Goal: Task Accomplishment & Management: Use online tool/utility

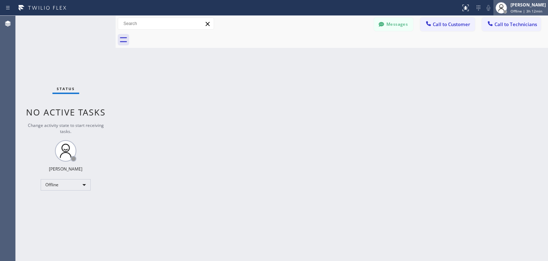
click at [529, 2] on div "[PERSON_NAME] Offline | 3h 12min" at bounding box center [528, 7] width 39 height 12
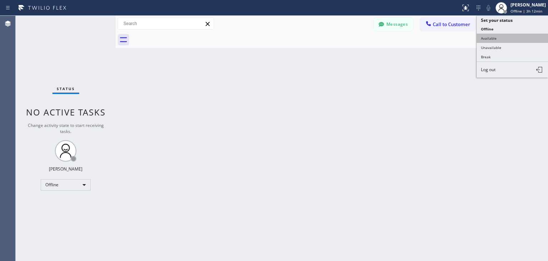
click at [513, 34] on button "Available" at bounding box center [512, 38] width 71 height 9
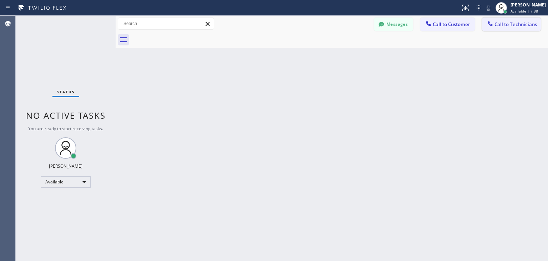
click at [493, 23] on icon at bounding box center [490, 23] width 7 height 7
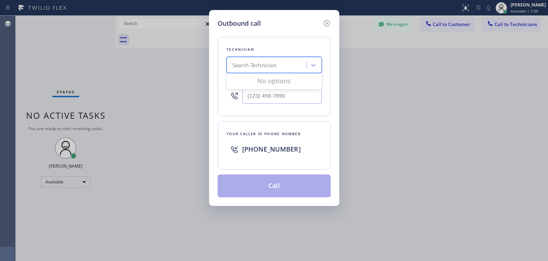
click at [271, 65] on div "Search Technician" at bounding box center [254, 65] width 44 height 8
type input "[PERSON_NAME]"
click at [281, 82] on div "[PERSON_NAME] Eranosyan" at bounding box center [274, 80] width 95 height 13
type input "[PHONE_NUMBER]"
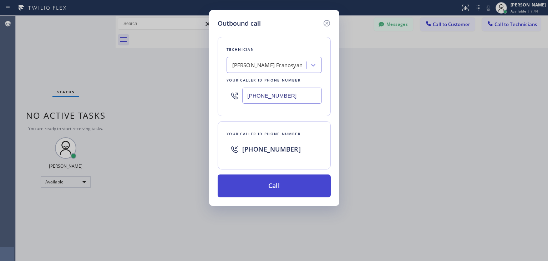
click at [274, 188] on button "Call" at bounding box center [274, 185] width 113 height 23
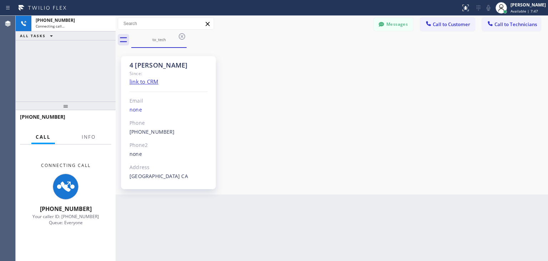
scroll to position [73, 0]
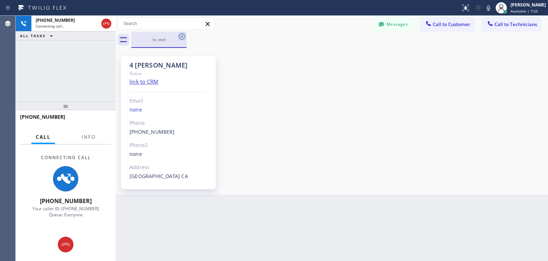
click at [184, 40] on icon at bounding box center [182, 36] width 9 height 9
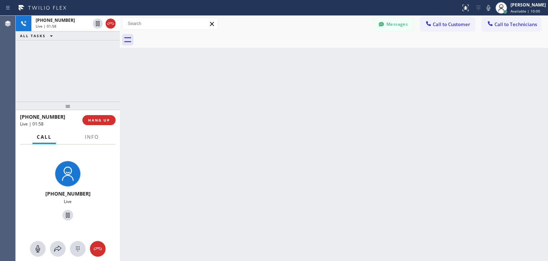
drag, startPoint x: 116, startPoint y: 82, endPoint x: 120, endPoint y: 81, distance: 4.8
click at [120, 81] on div at bounding box center [120, 138] width 0 height 245
click at [103, 119] on span "HANG UP" at bounding box center [100, 119] width 22 height 5
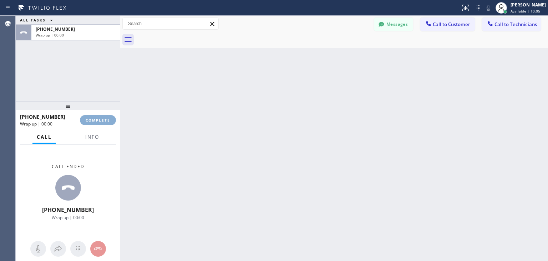
click at [103, 119] on span "COMPLETE" at bounding box center [98, 119] width 25 height 5
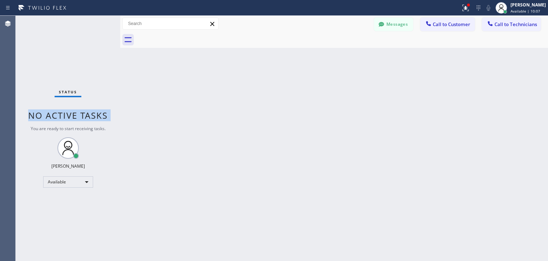
click at [103, 119] on span "No active tasks" at bounding box center [68, 115] width 80 height 12
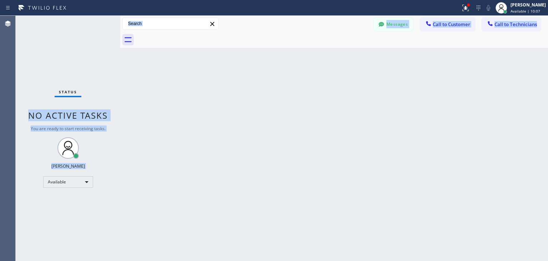
drag, startPoint x: 103, startPoint y: 119, endPoint x: 416, endPoint y: 248, distance: 338.5
click at [416, 248] on div "Status No active tasks You are ready to start receiving tasks. [PERSON_NAME] Av…" at bounding box center [282, 138] width 533 height 245
click at [493, 20] on icon at bounding box center [490, 23] width 7 height 7
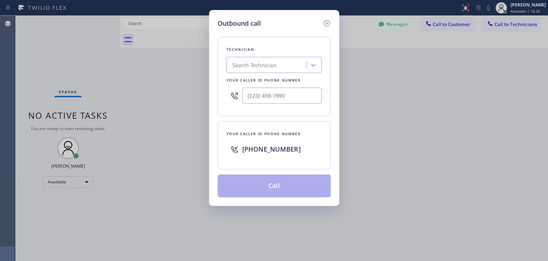
click at [286, 57] on div "Search Technician" at bounding box center [274, 65] width 95 height 16
click at [330, 21] on icon at bounding box center [327, 23] width 9 height 9
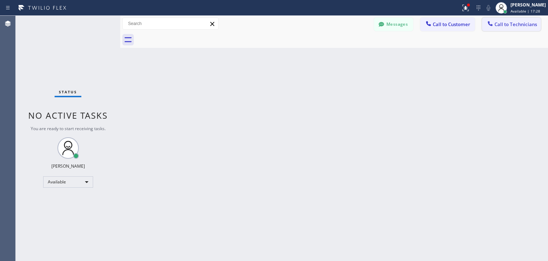
click at [501, 20] on button "Call to Technicians" at bounding box center [511, 24] width 59 height 14
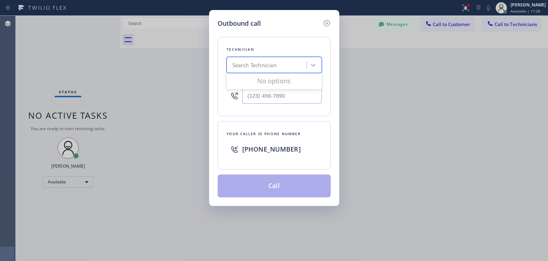
click at [258, 60] on div "Search Technician" at bounding box center [268, 65] width 78 height 12
type input "[PERSON_NAME]"
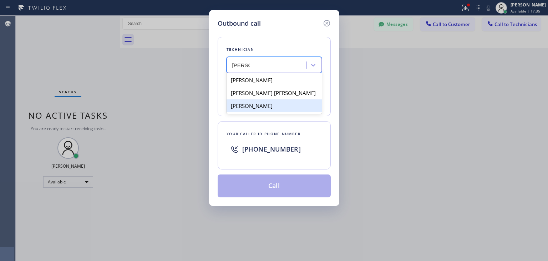
click at [268, 102] on div "[PERSON_NAME]" at bounding box center [274, 105] width 95 height 13
type input "[PHONE_NUMBER]"
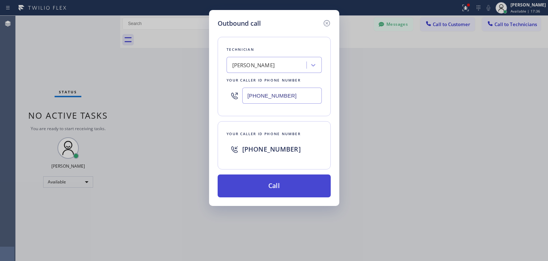
click at [265, 179] on button "Call" at bounding box center [274, 185] width 113 height 23
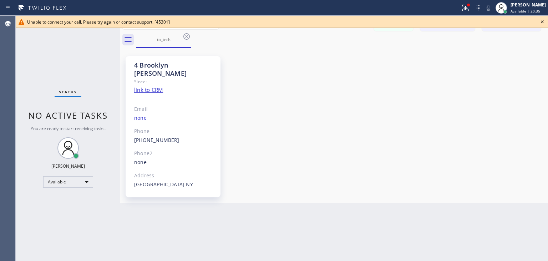
drag, startPoint x: 543, startPoint y: 16, endPoint x: 543, endPoint y: 21, distance: 5.0
click at [543, 21] on div "Unable to connect your call. Please try again or contact support. [45301]" at bounding box center [282, 22] width 533 height 12
click at [543, 21] on icon at bounding box center [542, 21] width 3 height 3
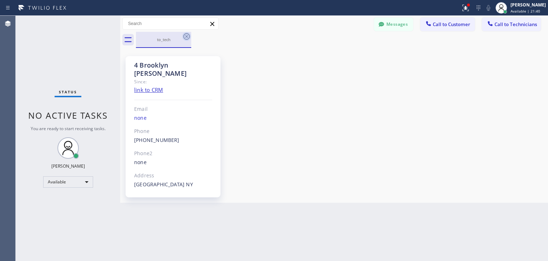
click at [185, 39] on icon at bounding box center [186, 36] width 9 height 9
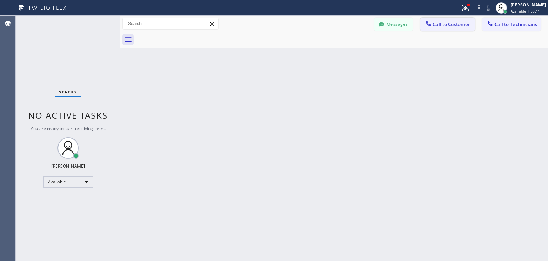
click at [441, 22] on span "Call to Customer" at bounding box center [451, 24] width 37 height 6
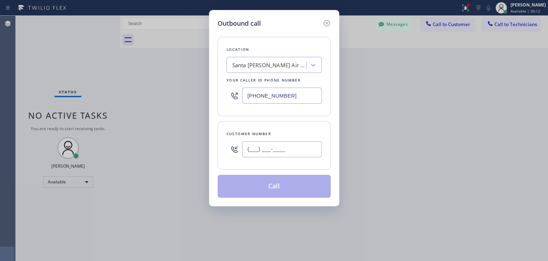
paste input "917) 797-6447"
click at [289, 149] on input "[PHONE_NUMBER]" at bounding box center [282, 149] width 80 height 16
type input "[PHONE_NUMBER]"
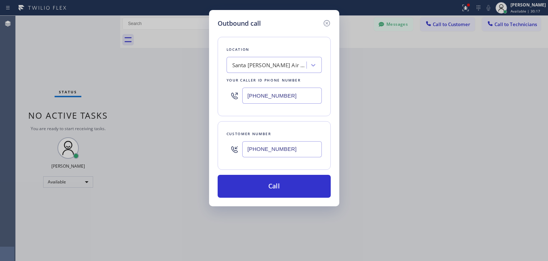
click at [271, 57] on div "Santa [PERSON_NAME] Air Duct Cleaning Pro" at bounding box center [274, 65] width 95 height 16
paste input "Subzero Repair Professionals"
type input "Subzero Repair Professionals"
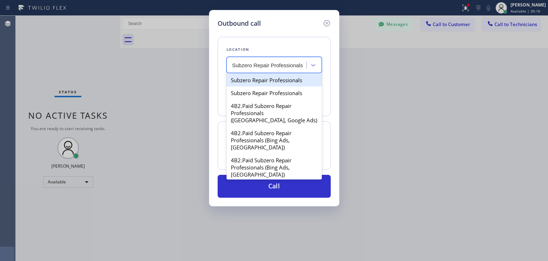
click at [279, 77] on div "Subzero Repair Professionals" at bounding box center [274, 80] width 95 height 13
type input "[PHONE_NUMBER]"
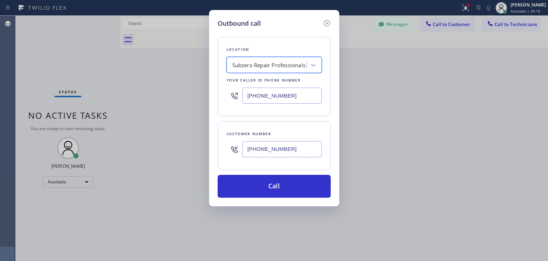
scroll to position [0, 0]
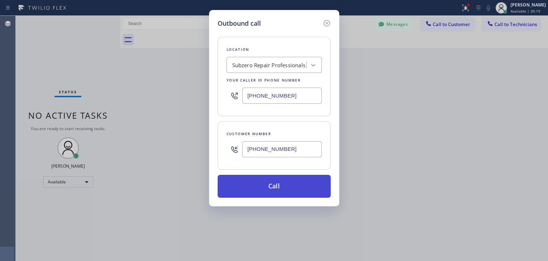
click at [271, 180] on button "Call" at bounding box center [274, 186] width 113 height 23
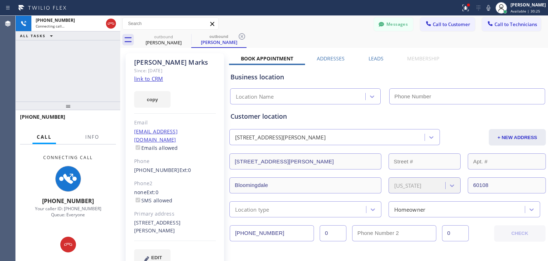
type input "[PHONE_NUMBER]"
click at [120, 95] on div at bounding box center [120, 138] width 0 height 245
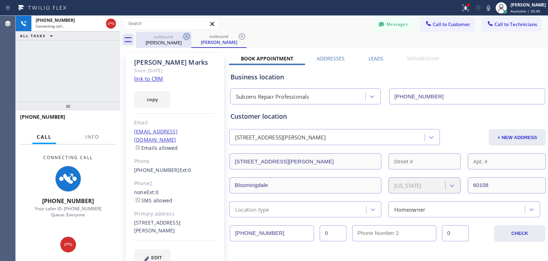
click at [186, 36] on icon at bounding box center [187, 36] width 6 height 6
click at [239, 36] on icon at bounding box center [242, 36] width 6 height 6
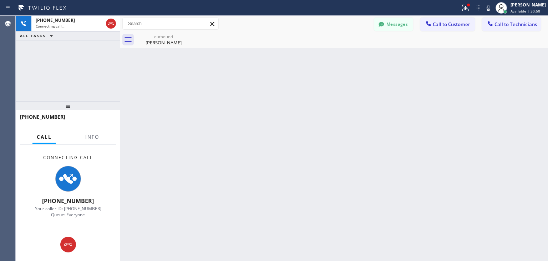
click at [0, 0] on icon at bounding box center [0, 0] width 0 height 0
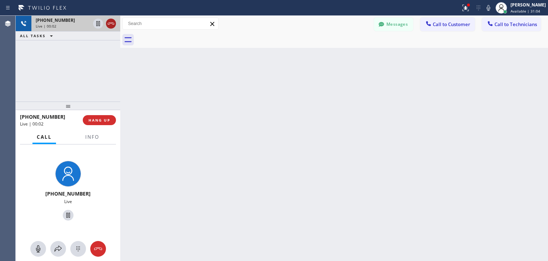
click at [108, 25] on icon at bounding box center [111, 23] width 9 height 9
click at [108, 25] on div "Live | 00:03" at bounding box center [76, 26] width 80 height 5
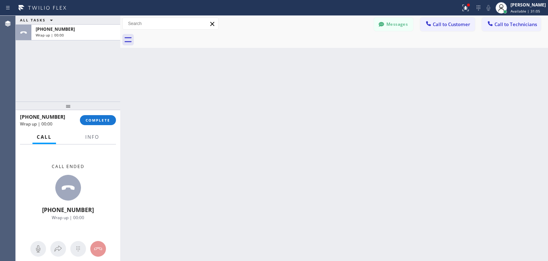
drag, startPoint x: 108, startPoint y: 25, endPoint x: 77, endPoint y: -31, distance: 63.4
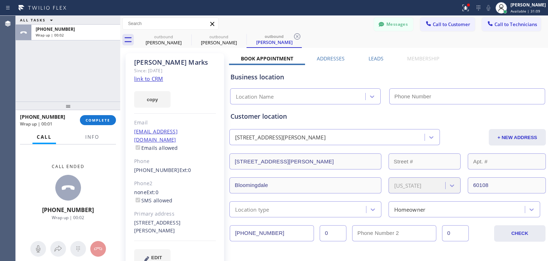
type input "[PHONE_NUMBER]"
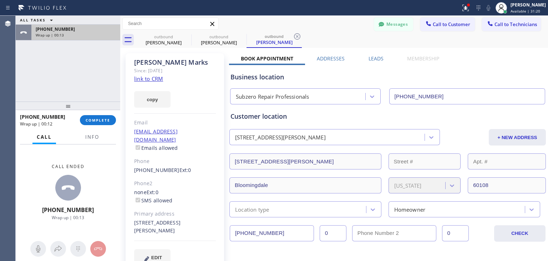
click at [97, 32] on div "Wrap up | 00:13" at bounding box center [76, 34] width 80 height 5
click at [96, 125] on div "[PHONE_NUMBER] Wrap up | 00:13 COMPLETE" at bounding box center [68, 120] width 96 height 19
click at [96, 125] on div "[PHONE_NUMBER] Wrap up | 00:14 COMPLETE" at bounding box center [68, 120] width 96 height 19
click at [97, 125] on div "[PHONE_NUMBER] Wrap up | 00:14 COMPLETE" at bounding box center [68, 120] width 96 height 19
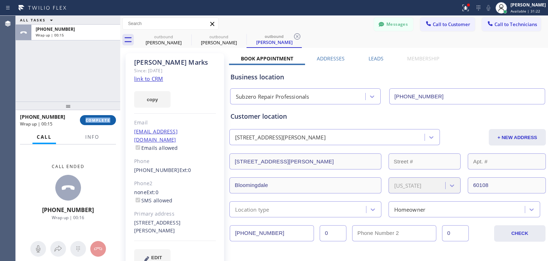
drag, startPoint x: 97, startPoint y: 125, endPoint x: 101, endPoint y: 120, distance: 6.3
click at [101, 120] on div "[PHONE_NUMBER] Wrap up | 00:15 COMPLETE" at bounding box center [68, 120] width 96 height 19
click at [101, 120] on span "COMPLETE" at bounding box center [98, 119] width 25 height 5
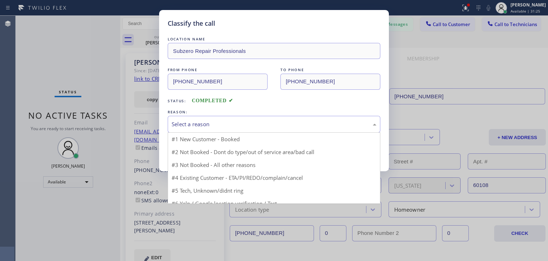
click at [169, 125] on div "Select a reason" at bounding box center [274, 124] width 213 height 17
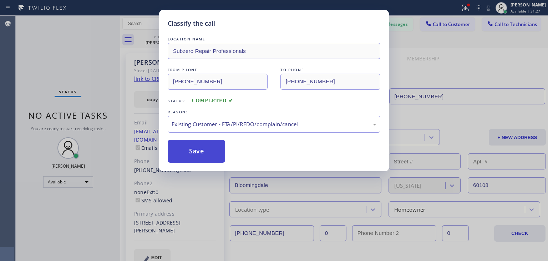
drag, startPoint x: 241, startPoint y: 165, endPoint x: 209, endPoint y: 156, distance: 34.2
click at [209, 156] on button "Save" at bounding box center [196, 151] width 57 height 23
